Goal: Task Accomplishment & Management: Use online tool/utility

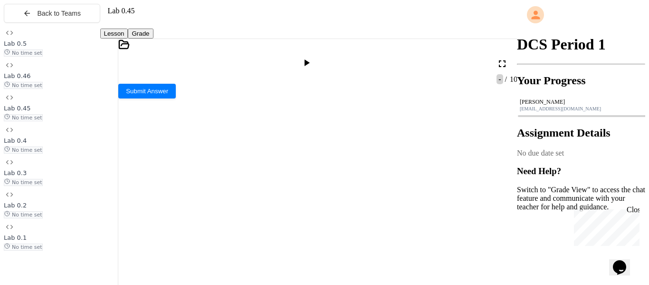
scroll to position [293, 0]
click at [68, 89] on div "No time set" at bounding box center [52, 84] width 96 height 9
click at [77, 121] on div "No time set" at bounding box center [52, 117] width 96 height 9
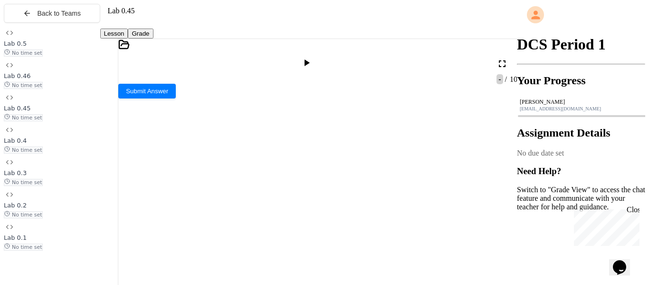
scroll to position [215, 0]
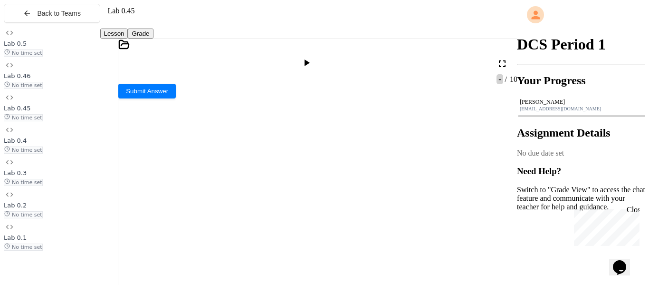
scroll to position [183, 0]
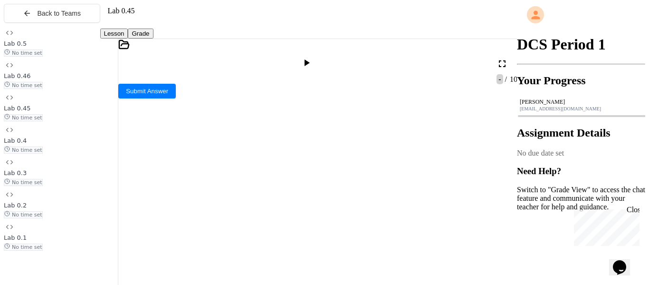
click at [312, 57] on icon at bounding box center [306, 62] width 11 height 11
click at [125, 101] on icon at bounding box center [121, 97] width 7 height 7
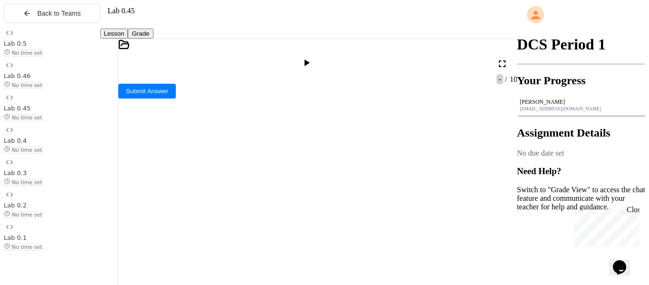
click at [310, 59] on icon at bounding box center [307, 62] width 5 height 7
click at [125, 101] on icon at bounding box center [121, 97] width 7 height 7
click at [330, 282] on div at bounding box center [324, 287] width 378 height 10
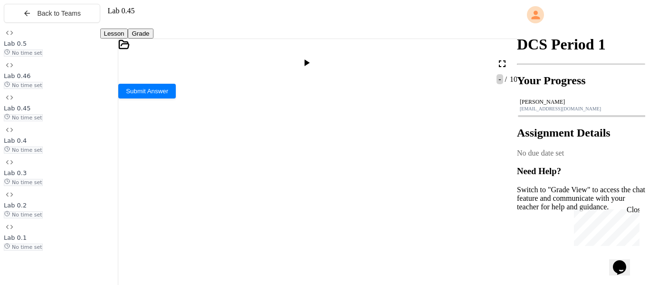
click at [312, 57] on icon at bounding box center [306, 62] width 11 height 11
click at [125, 101] on icon at bounding box center [121, 97] width 7 height 7
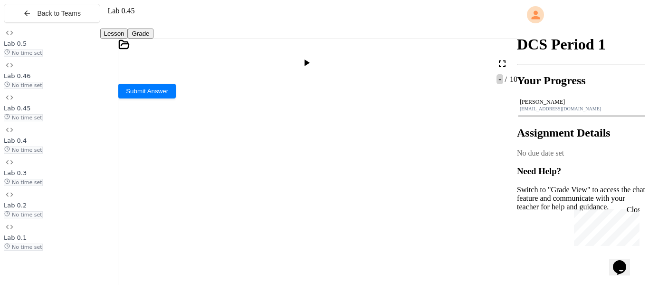
scroll to position [59, 0]
click at [208, 207] on div "**********" at bounding box center [324, 212] width 378 height 10
click at [310, 59] on icon at bounding box center [307, 62] width 5 height 7
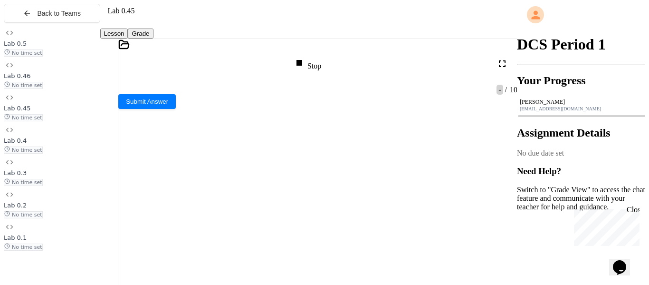
click at [244, 192] on div "what is the current year:" at bounding box center [310, 196] width 385 height 8
click at [230, 208] on div "What is the temp:" at bounding box center [310, 212] width 385 height 8
click at [168, 103] on div at bounding box center [317, 98] width 399 height 9
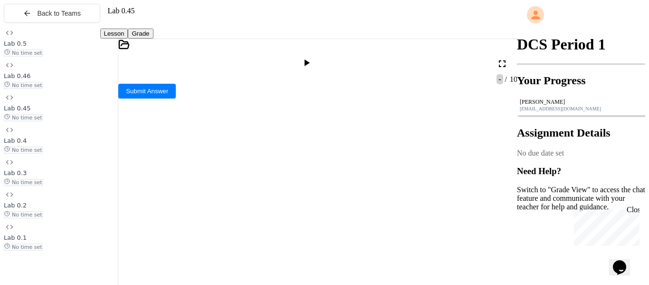
scroll to position [427, 0]
click at [315, 60] on div at bounding box center [308, 63] width 14 height 13
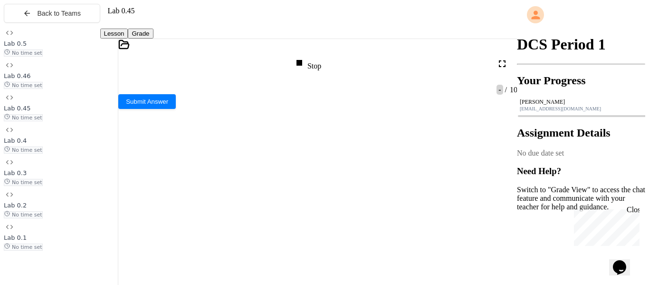
click at [255, 216] on div at bounding box center [310, 220] width 385 height 8
click at [191, 224] on div at bounding box center [310, 228] width 385 height 8
click at [166, 103] on div at bounding box center [317, 98] width 399 height 9
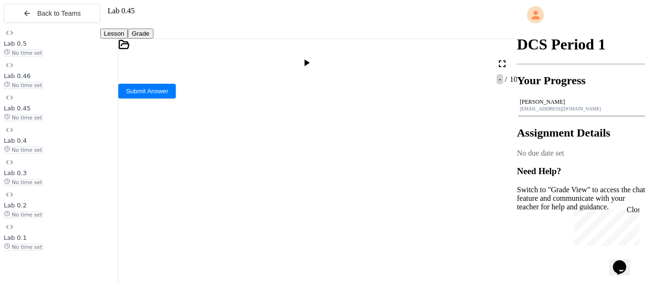
scroll to position [287, 0]
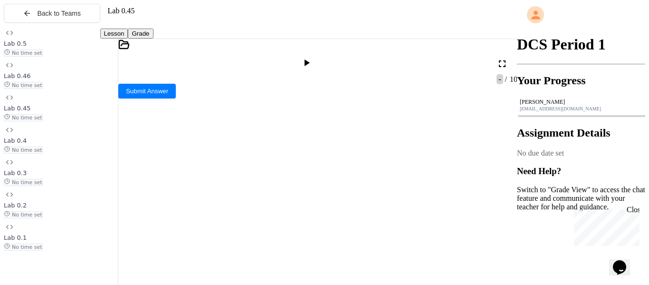
scroll to position [344, 0]
click at [312, 57] on icon at bounding box center [306, 62] width 11 height 11
click at [260, 192] on div "what is the current year:" at bounding box center [310, 196] width 385 height 8
click at [268, 200] on div at bounding box center [310, 204] width 385 height 8
click at [246, 208] on div at bounding box center [310, 212] width 385 height 8
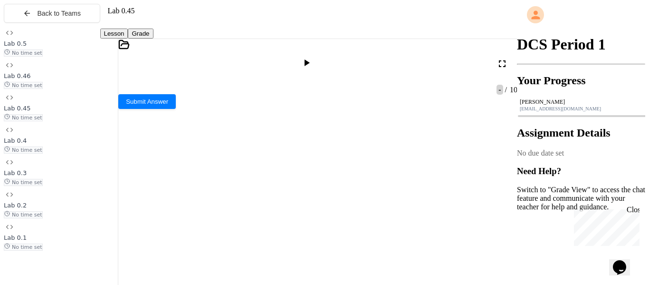
click at [308, 64] on div at bounding box center [307, 63] width 23 height 23
click at [310, 59] on icon at bounding box center [307, 62] width 5 height 7
click at [320, 57] on div "Stop" at bounding box center [308, 63] width 28 height 13
click at [255, 200] on div at bounding box center [310, 204] width 385 height 8
click at [153, 63] on div at bounding box center [307, 63] width 378 height 23
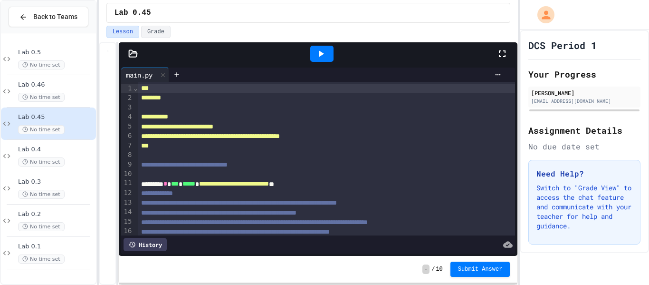
click at [319, 57] on icon at bounding box center [320, 53] width 11 height 11
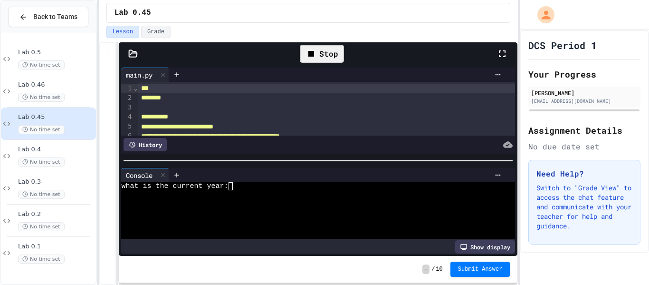
click at [238, 202] on div at bounding box center [313, 202] width 385 height 8
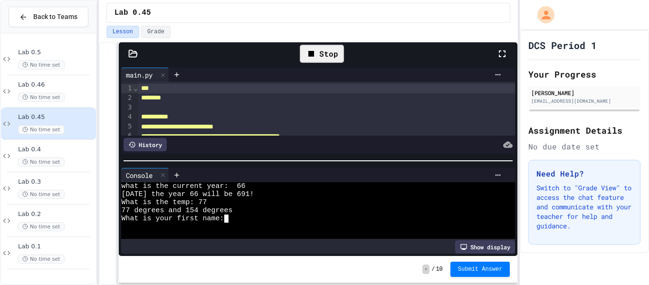
type textarea "*"
type textarea "***"
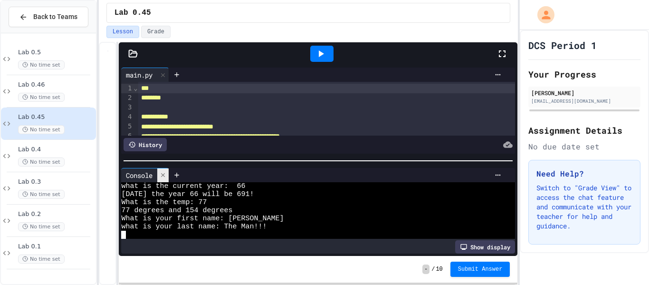
click at [163, 178] on icon at bounding box center [163, 175] width 7 height 7
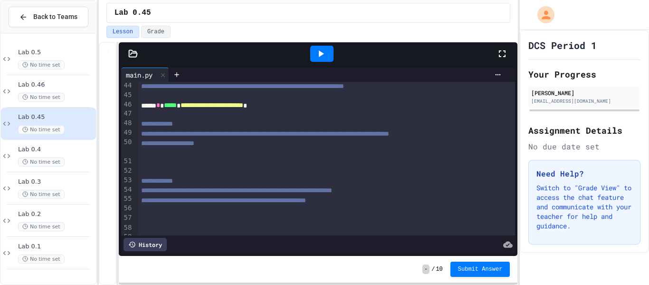
scroll to position [436, 0]
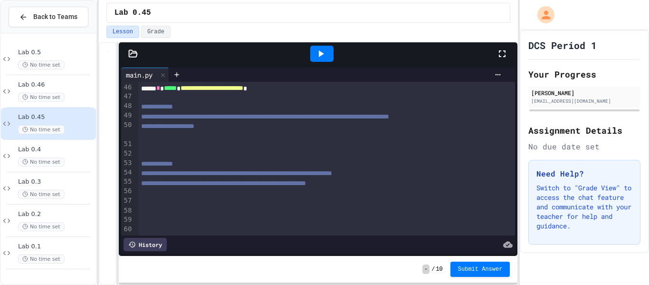
click at [149, 129] on span "**********" at bounding box center [167, 126] width 53 height 7
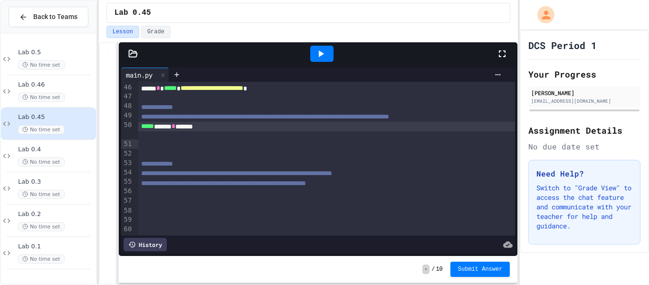
click at [322, 58] on icon at bounding box center [320, 53] width 11 height 11
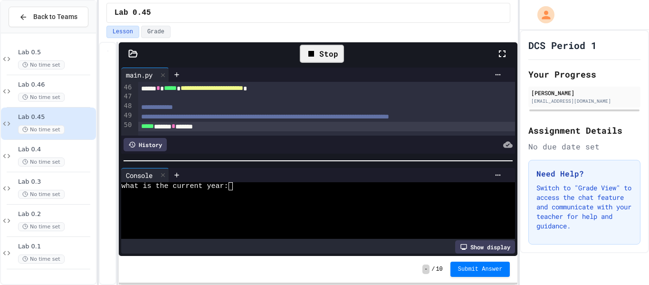
click at [258, 207] on div at bounding box center [313, 210] width 385 height 8
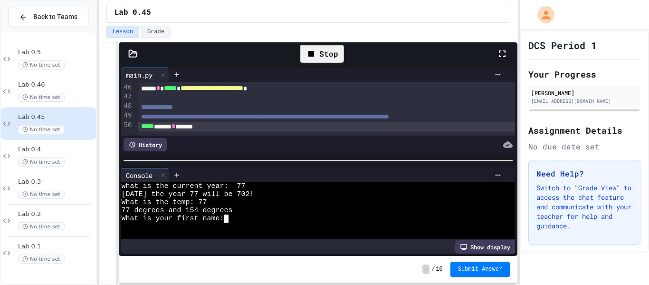
type textarea "*"
type textarea "***"
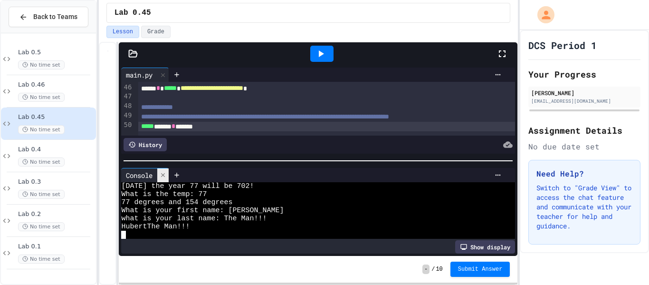
click at [165, 179] on div at bounding box center [162, 175] width 11 height 14
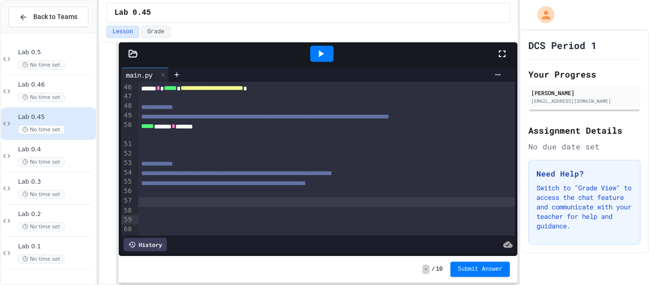
click at [164, 207] on div at bounding box center [327, 202] width 378 height 10
click at [184, 205] on span at bounding box center [183, 201] width 4 height 7
click at [187, 205] on span at bounding box center [185, 201] width 4 height 7
click at [201, 207] on div "***** * ** ******* * ***** * * *" at bounding box center [327, 202] width 378 height 10
click at [321, 55] on icon at bounding box center [321, 53] width 5 height 7
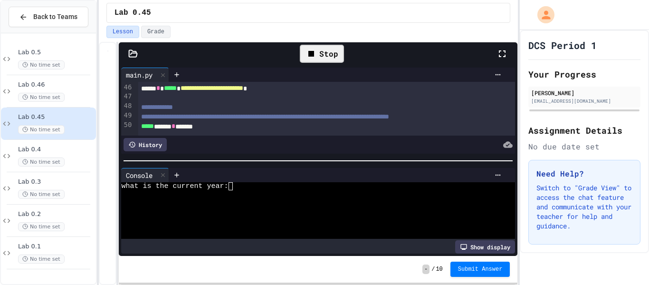
click at [241, 172] on div at bounding box center [344, 175] width 321 height 8
click at [240, 184] on textarea "Terminal input" at bounding box center [239, 186] width 4 height 8
click at [168, 179] on div at bounding box center [162, 175] width 11 height 14
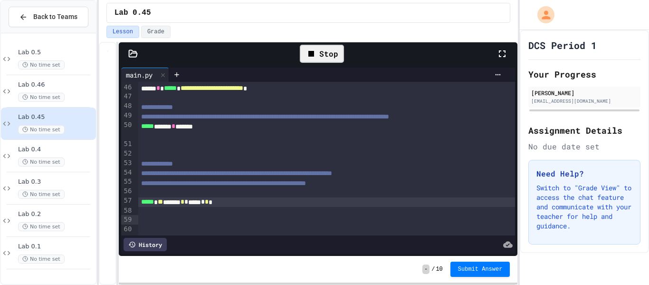
scroll to position [437, 0]
click at [499, 270] on span "Submit Answer" at bounding box center [480, 268] width 45 height 8
